Goal: Information Seeking & Learning: Check status

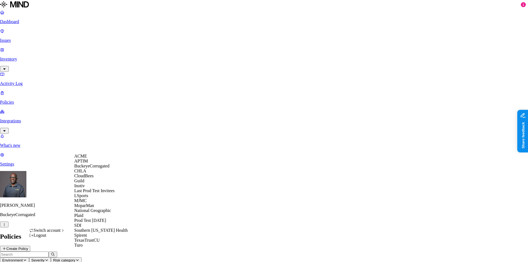
scroll to position [59, 0]
click at [97, 209] on span "National Geographic" at bounding box center [92, 210] width 37 height 5
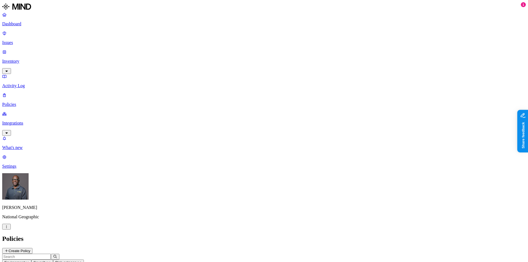
click at [23, 25] on p "Dashboard" at bounding box center [263, 23] width 523 height 5
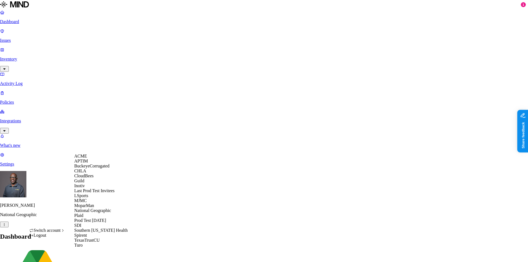
click at [93, 178] on span "CloudBees" at bounding box center [83, 175] width 19 height 5
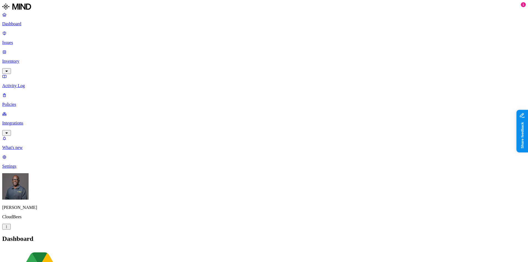
click at [20, 121] on p "Integrations" at bounding box center [263, 123] width 523 height 5
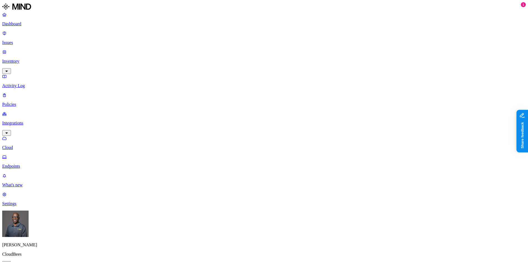
click at [25, 164] on p "Endpoints" at bounding box center [263, 166] width 523 height 5
